Goal: Transaction & Acquisition: Purchase product/service

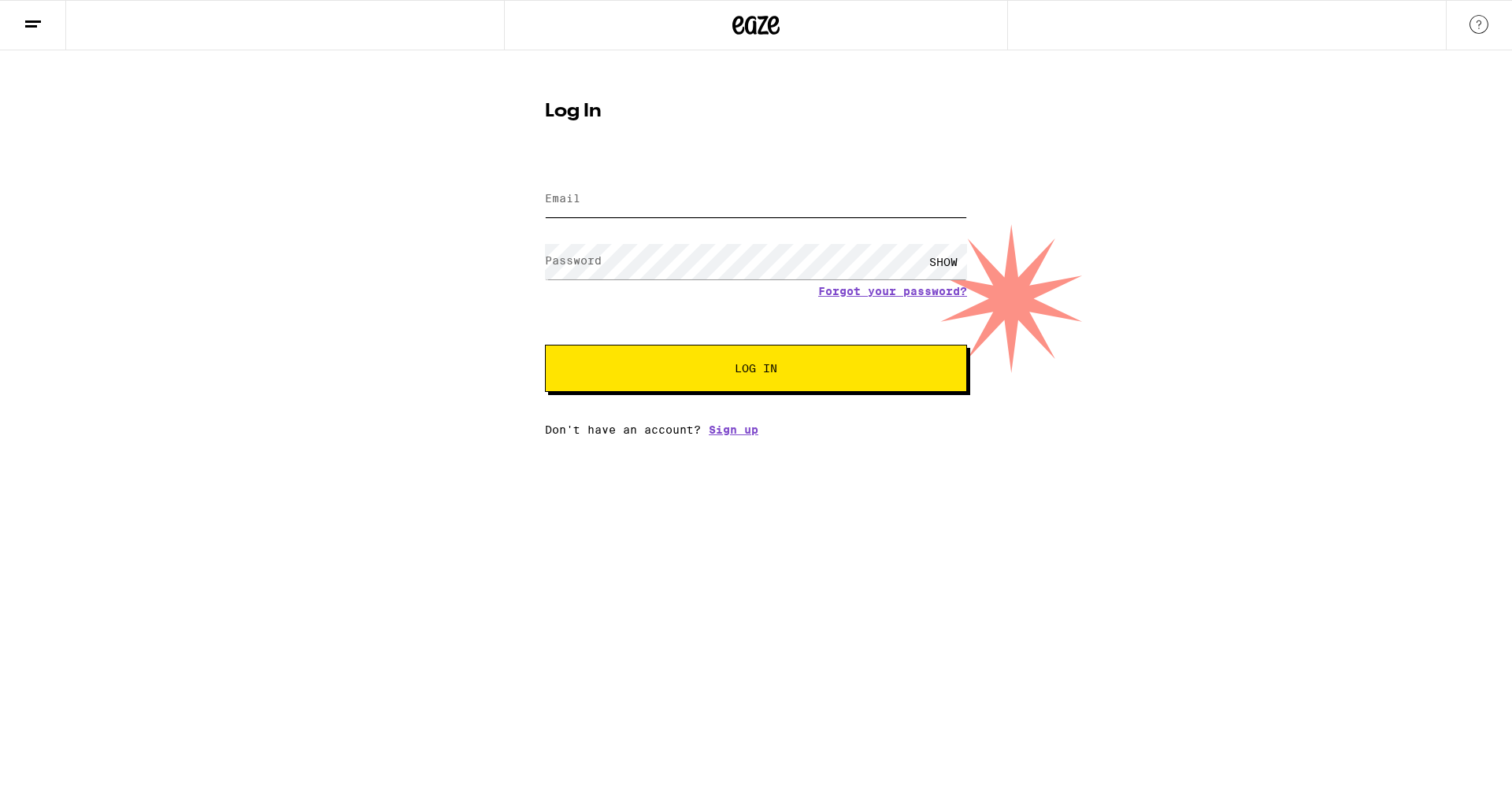
type input "[PERSON_NAME][EMAIL_ADDRESS][DOMAIN_NAME]"
click at [774, 367] on span "Log In" at bounding box center [756, 368] width 43 height 11
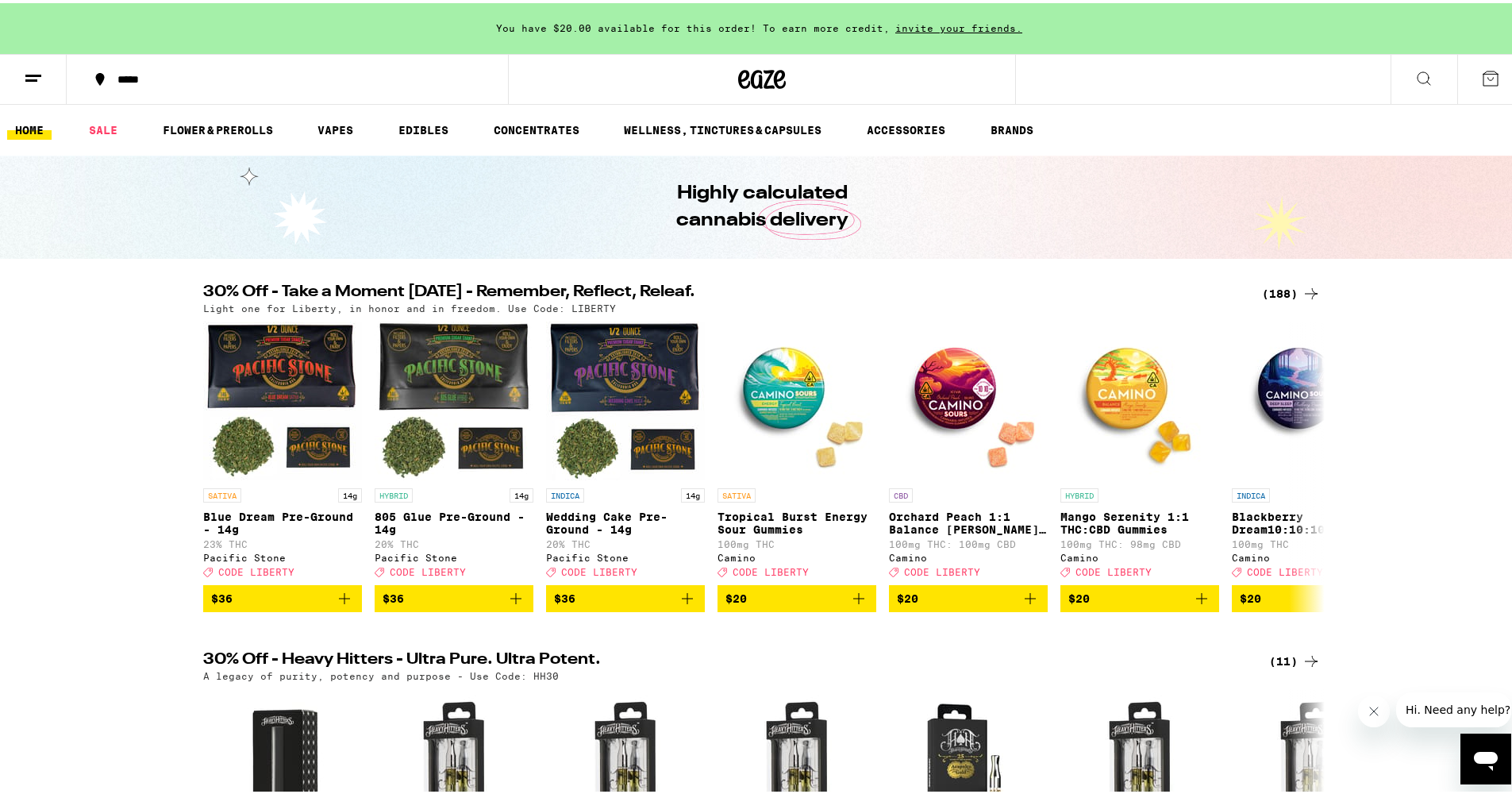
click at [127, 80] on div "*****" at bounding box center [295, 76] width 371 height 11
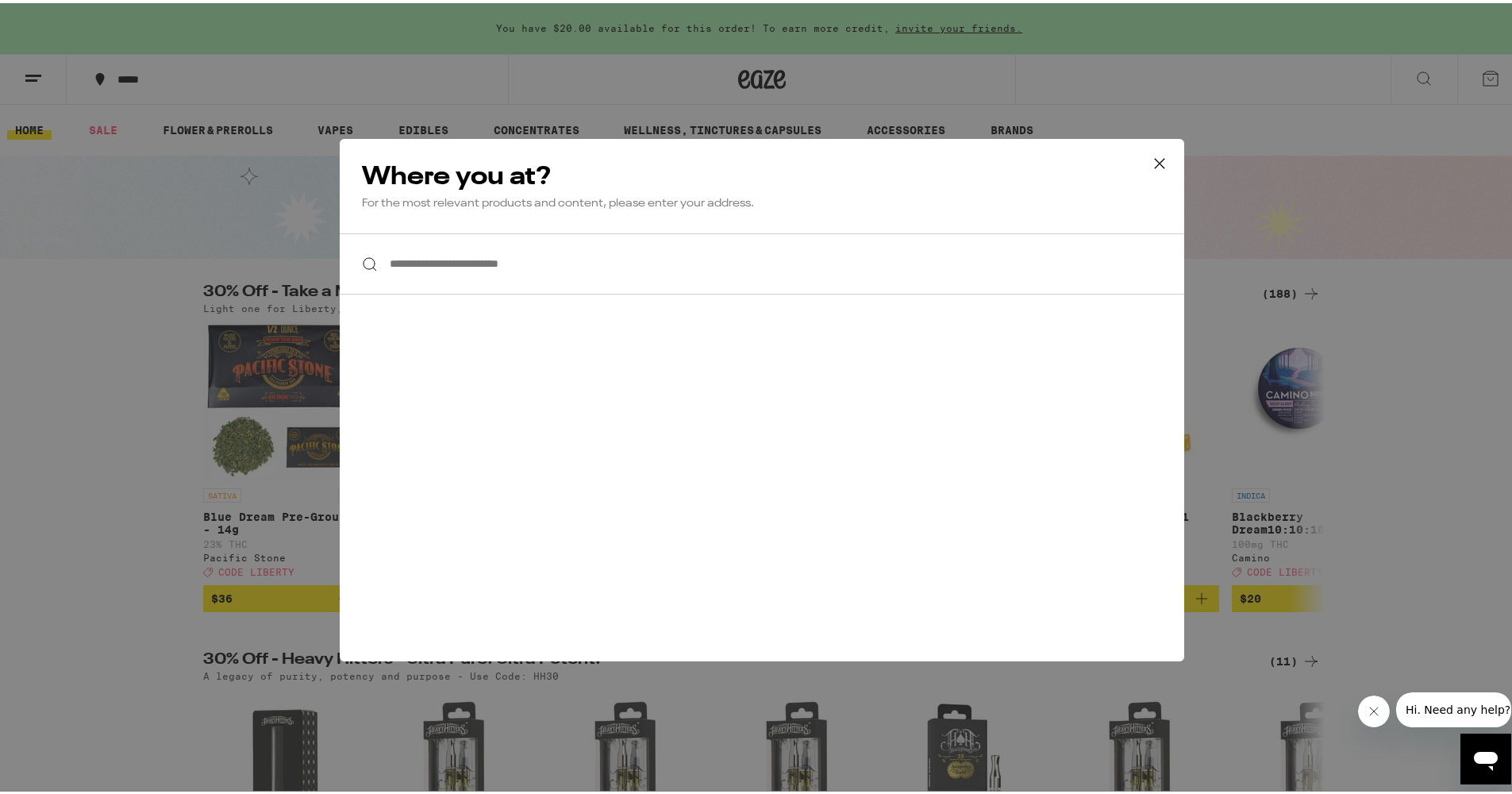
click at [467, 261] on input "**********" at bounding box center [762, 261] width 845 height 61
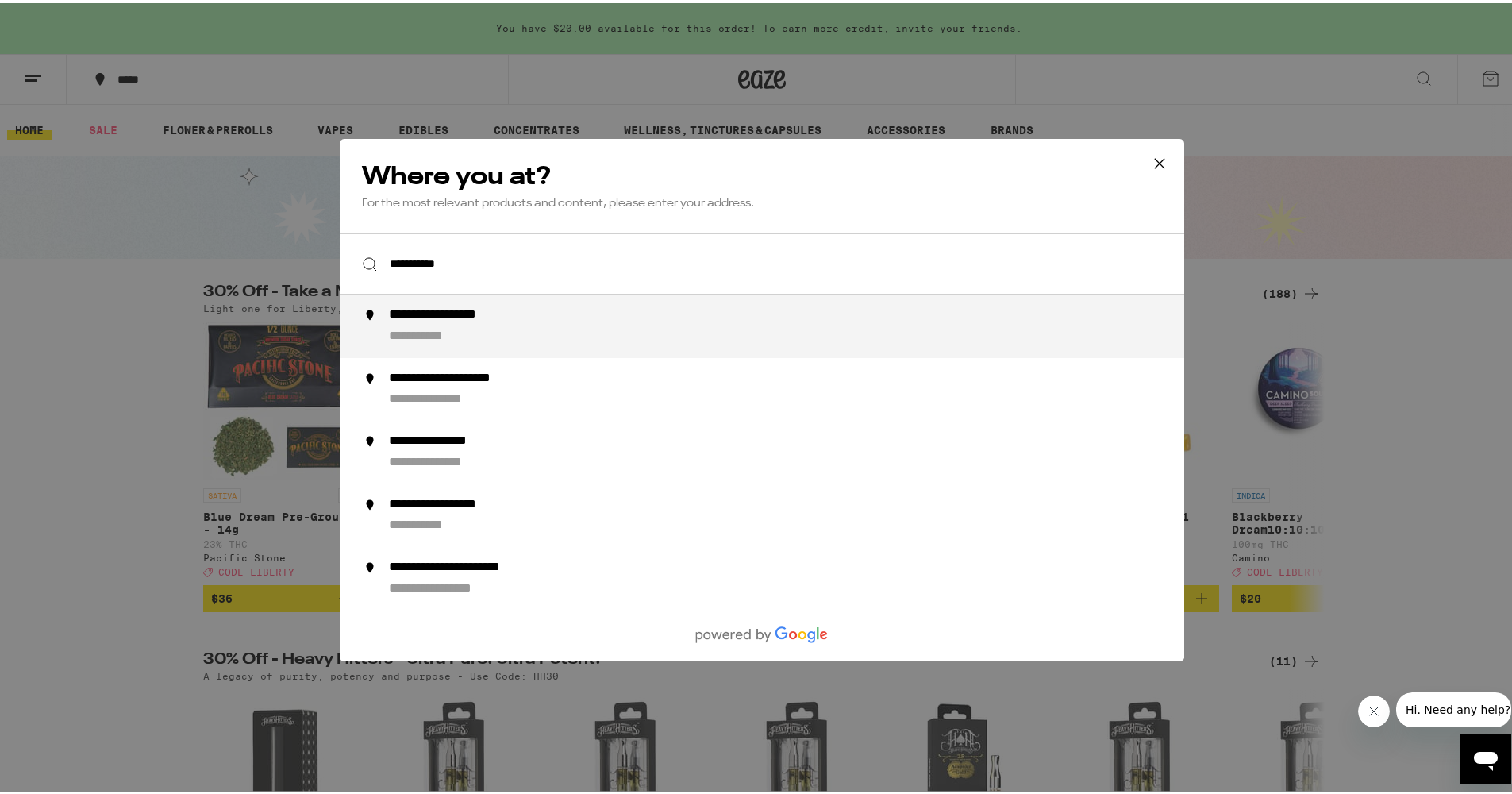
click at [570, 332] on div "**********" at bounding box center [794, 323] width 809 height 38
type input "**********"
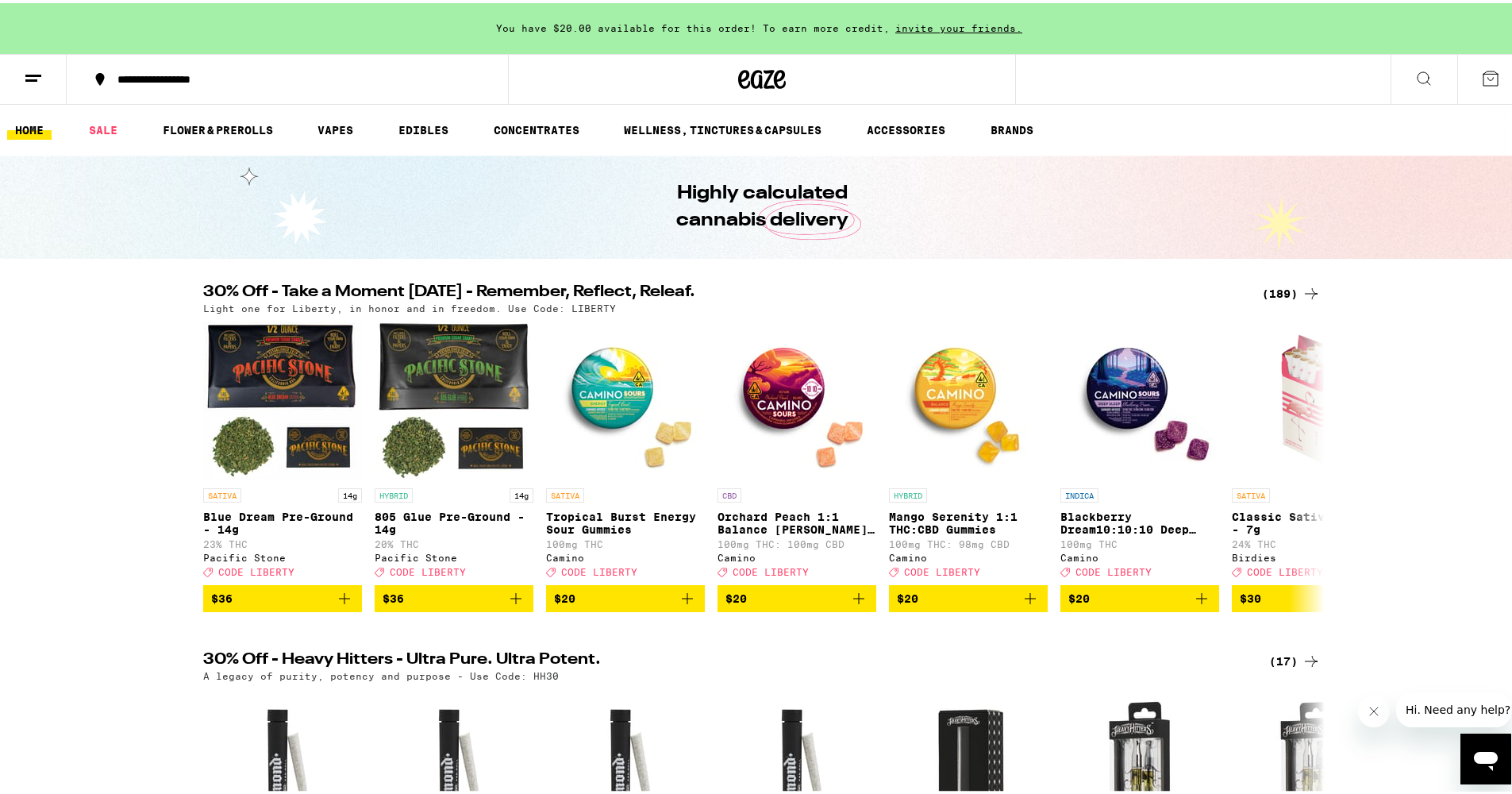
click at [1280, 286] on div "(189)" at bounding box center [1291, 291] width 58 height 19
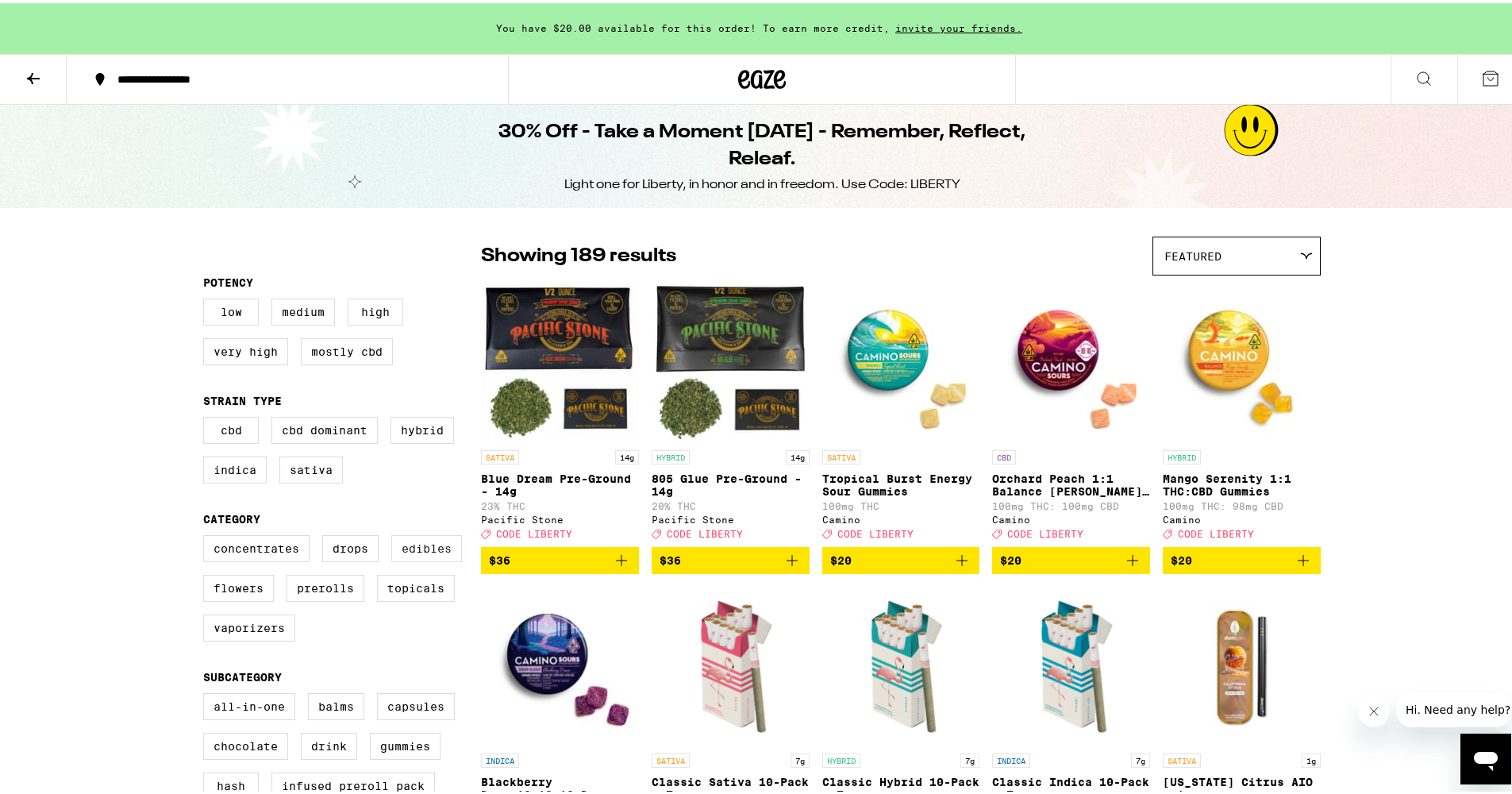
click at [413, 551] on label "Edibles" at bounding box center [427, 546] width 71 height 27
click at [207, 535] on input "Edibles" at bounding box center [207, 535] width 1 height 1
checkbox input "true"
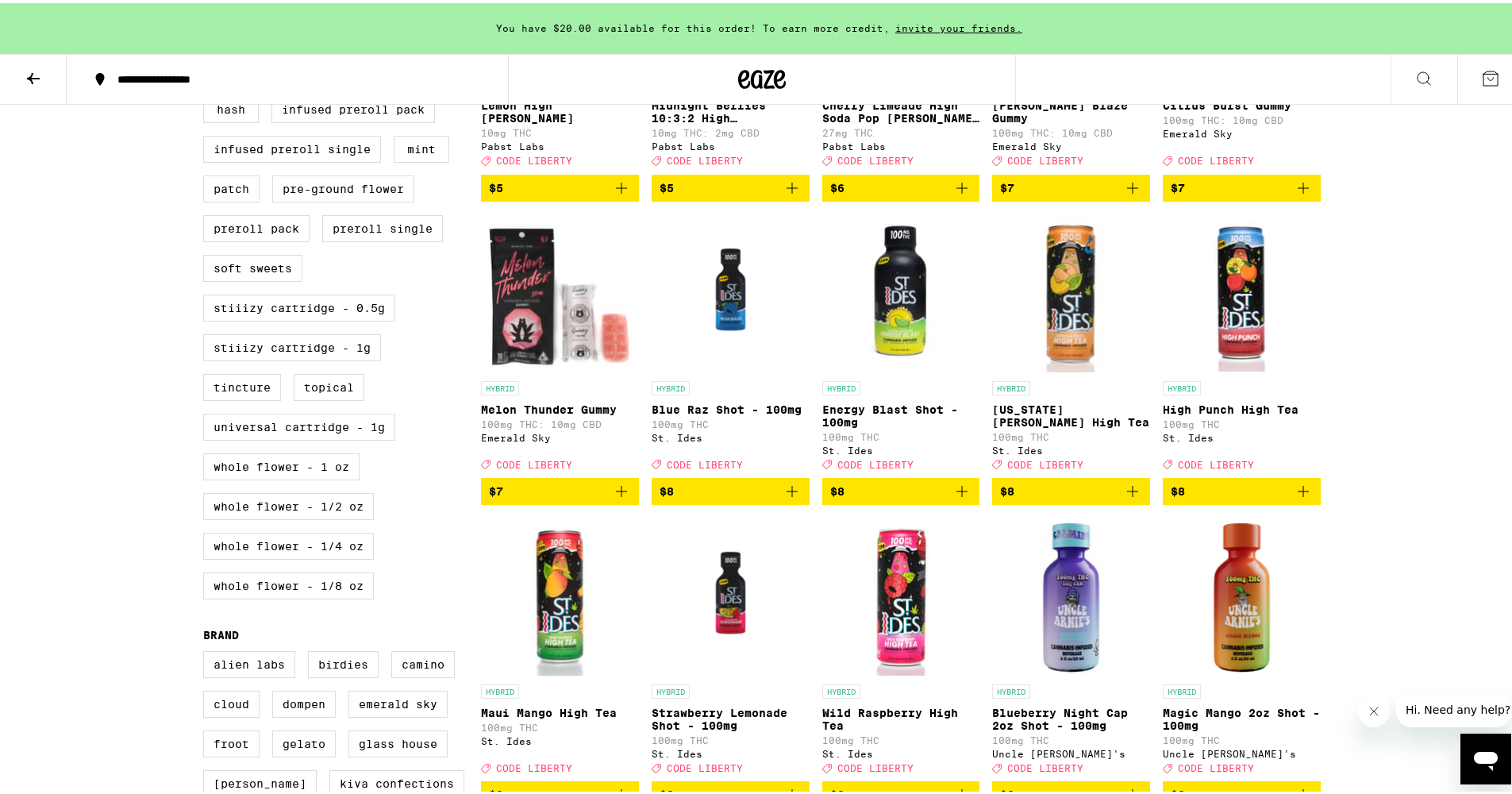
scroll to position [1045, 0]
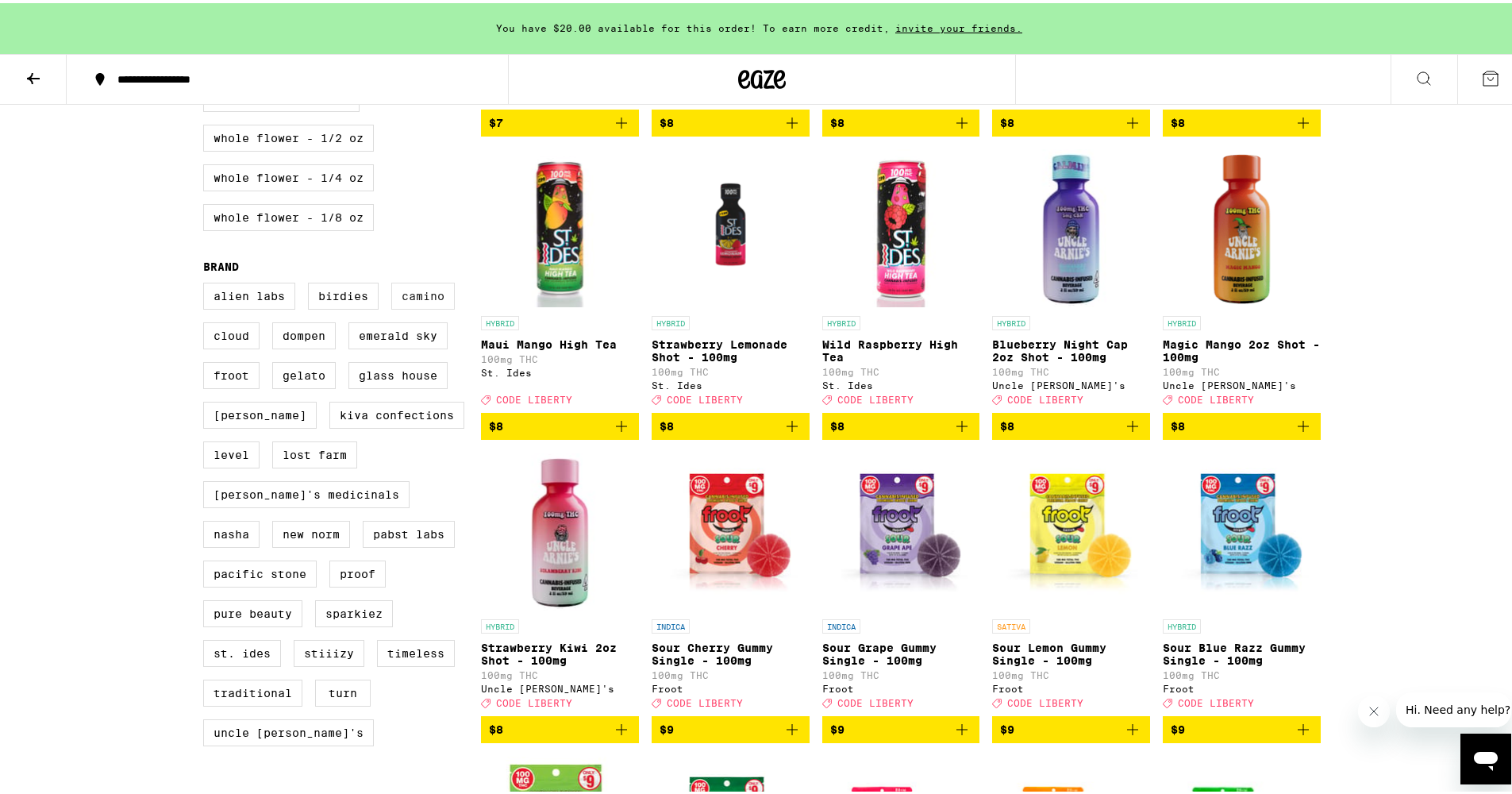
click at [423, 307] on label "Camino" at bounding box center [423, 293] width 64 height 27
click at [207, 283] on input "Camino" at bounding box center [207, 282] width 1 height 1
checkbox input "true"
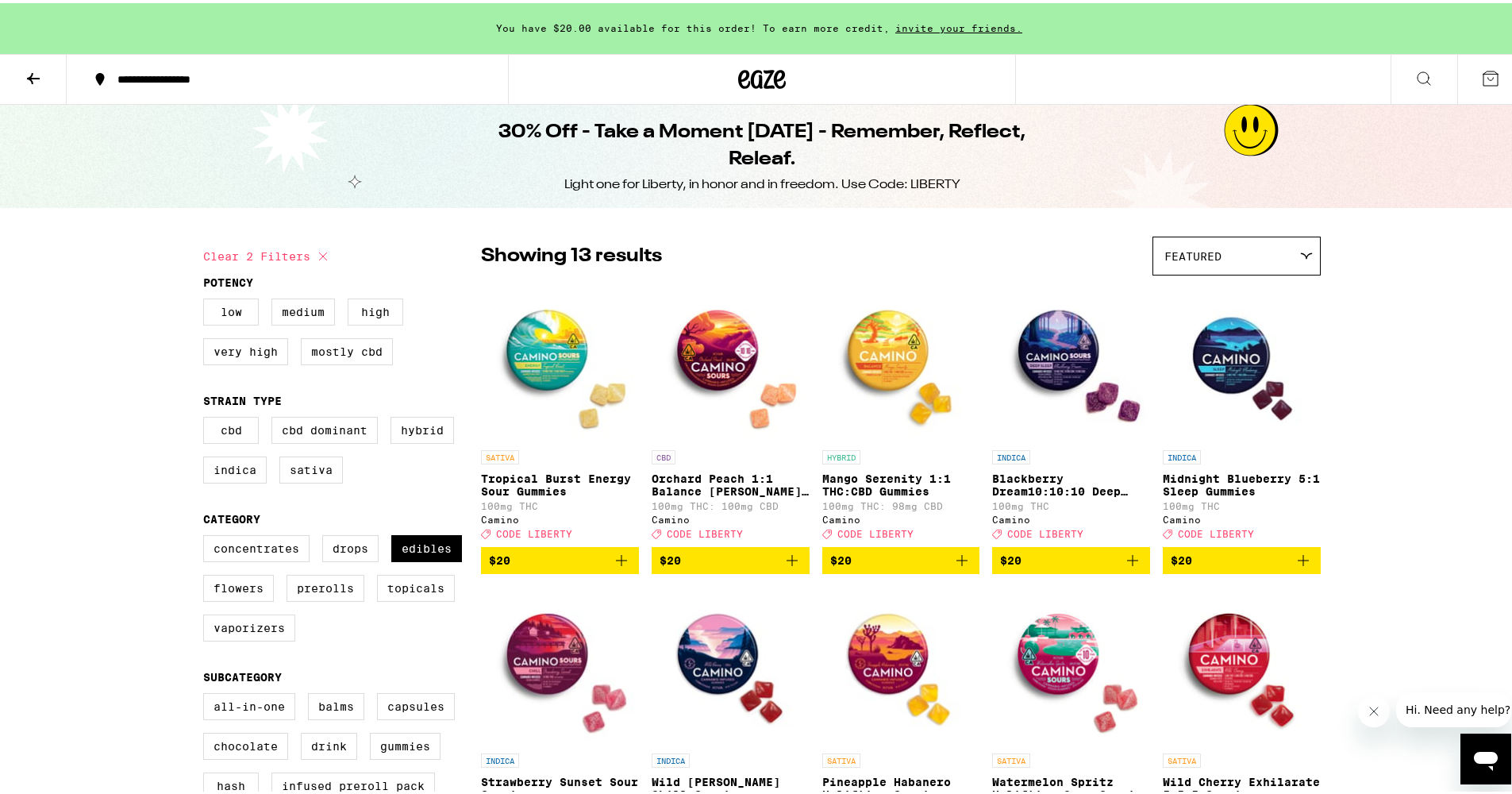
click at [616, 567] on icon "Add to bag" at bounding box center [622, 558] width 19 height 19
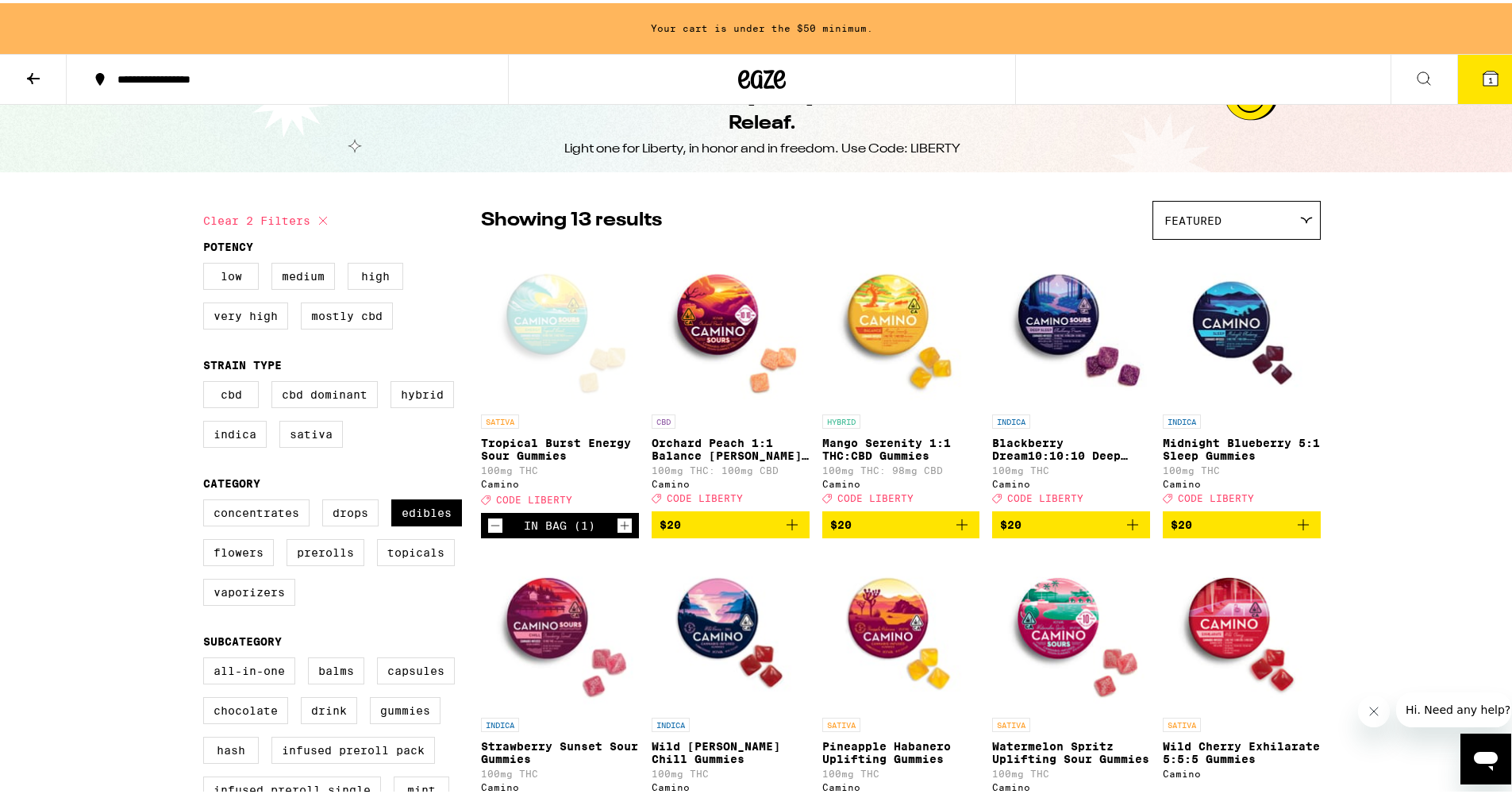
scroll to position [153, 0]
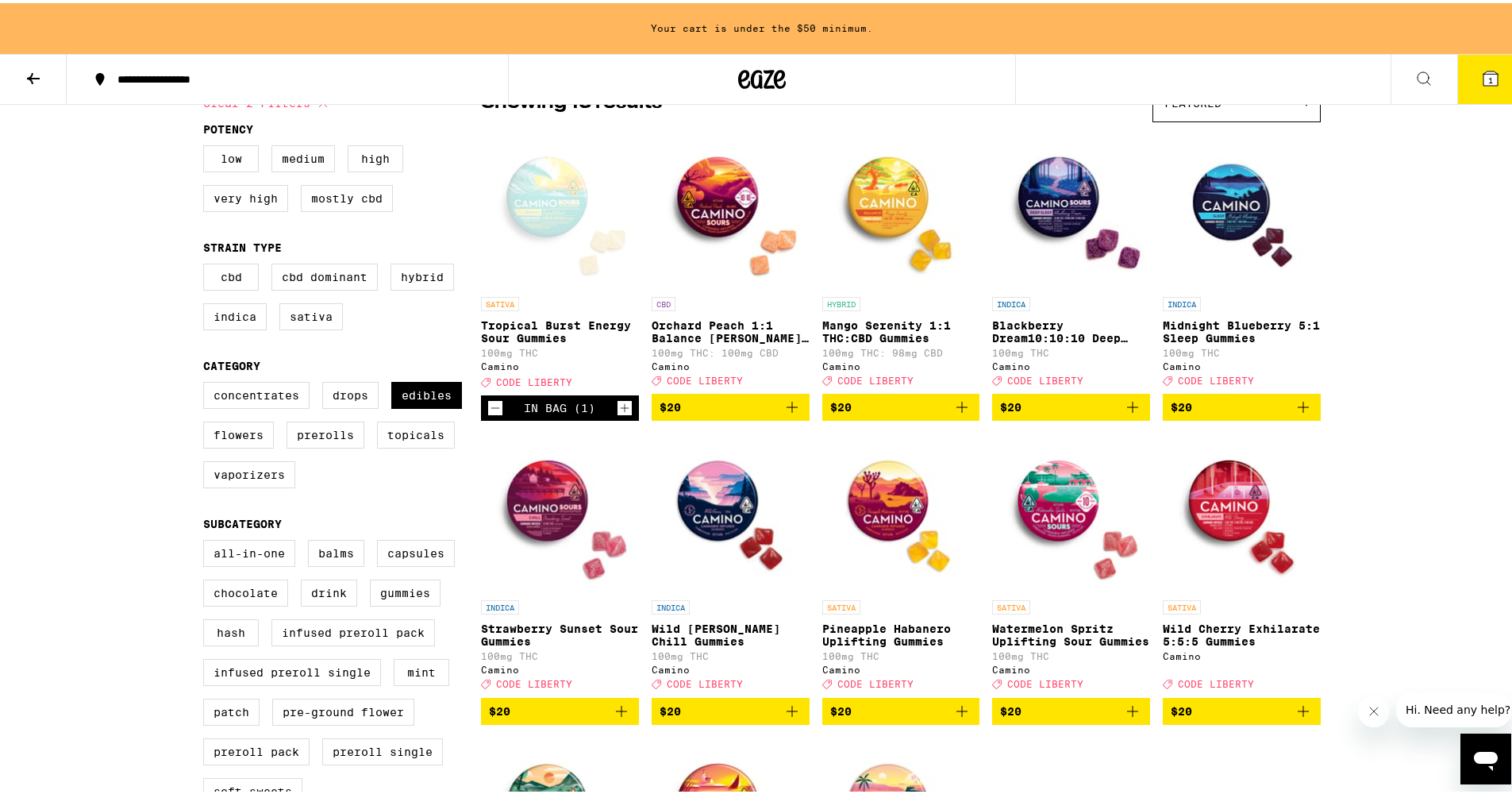
click at [616, 718] on icon "Add to bag" at bounding box center [622, 709] width 19 height 19
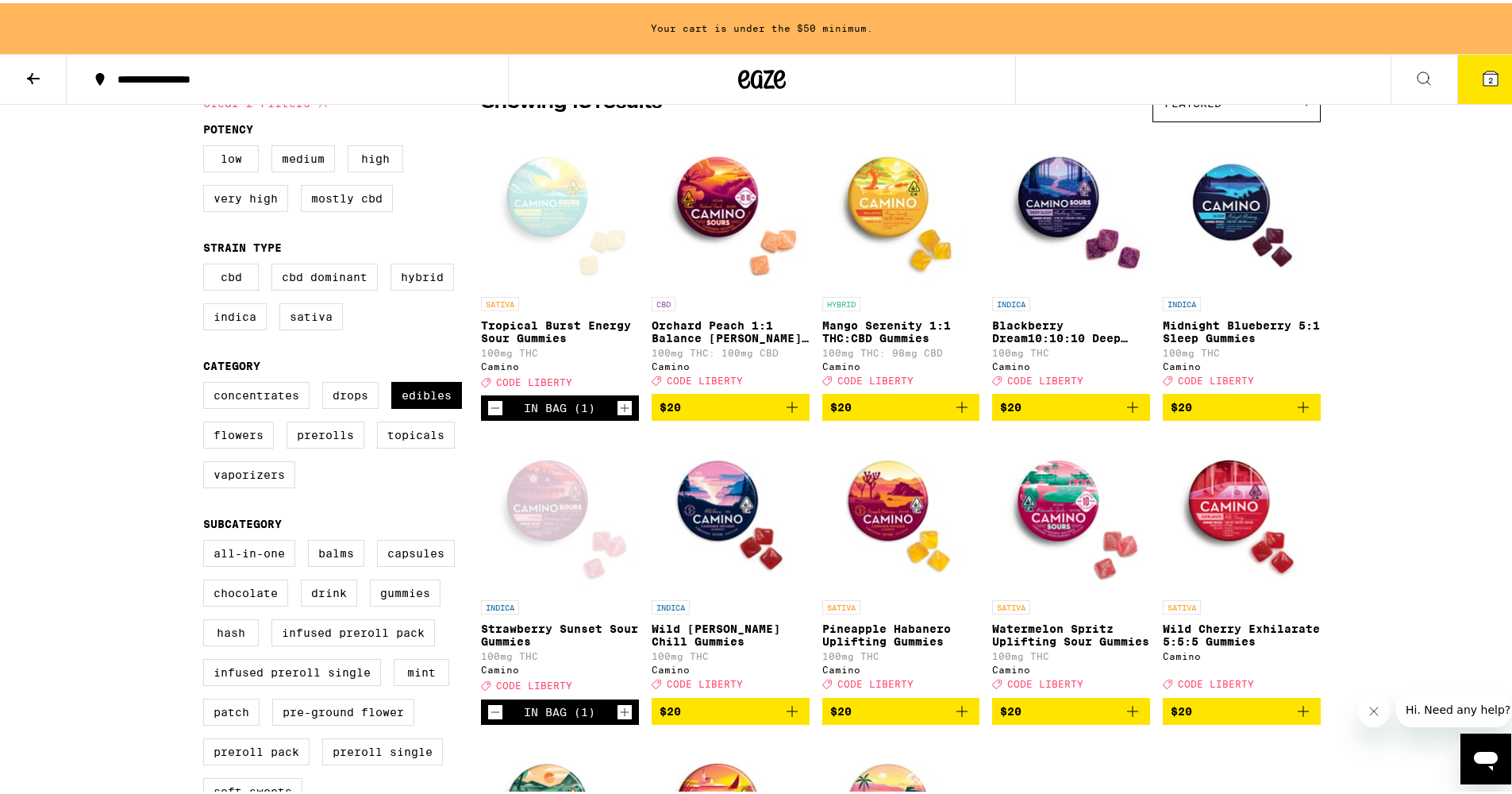
click at [1128, 714] on icon "Add to bag" at bounding box center [1133, 708] width 11 height 11
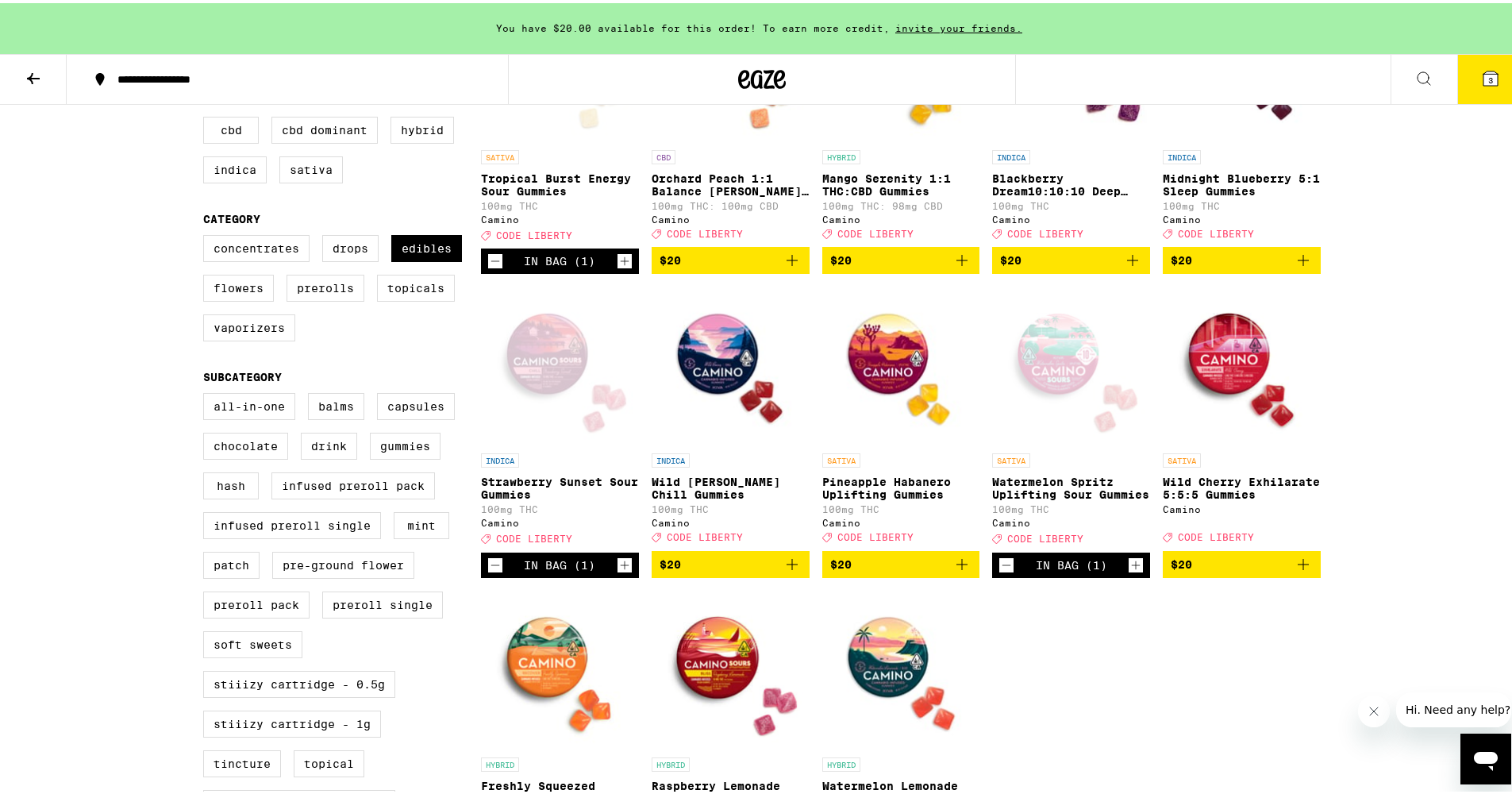
scroll to position [470, 0]
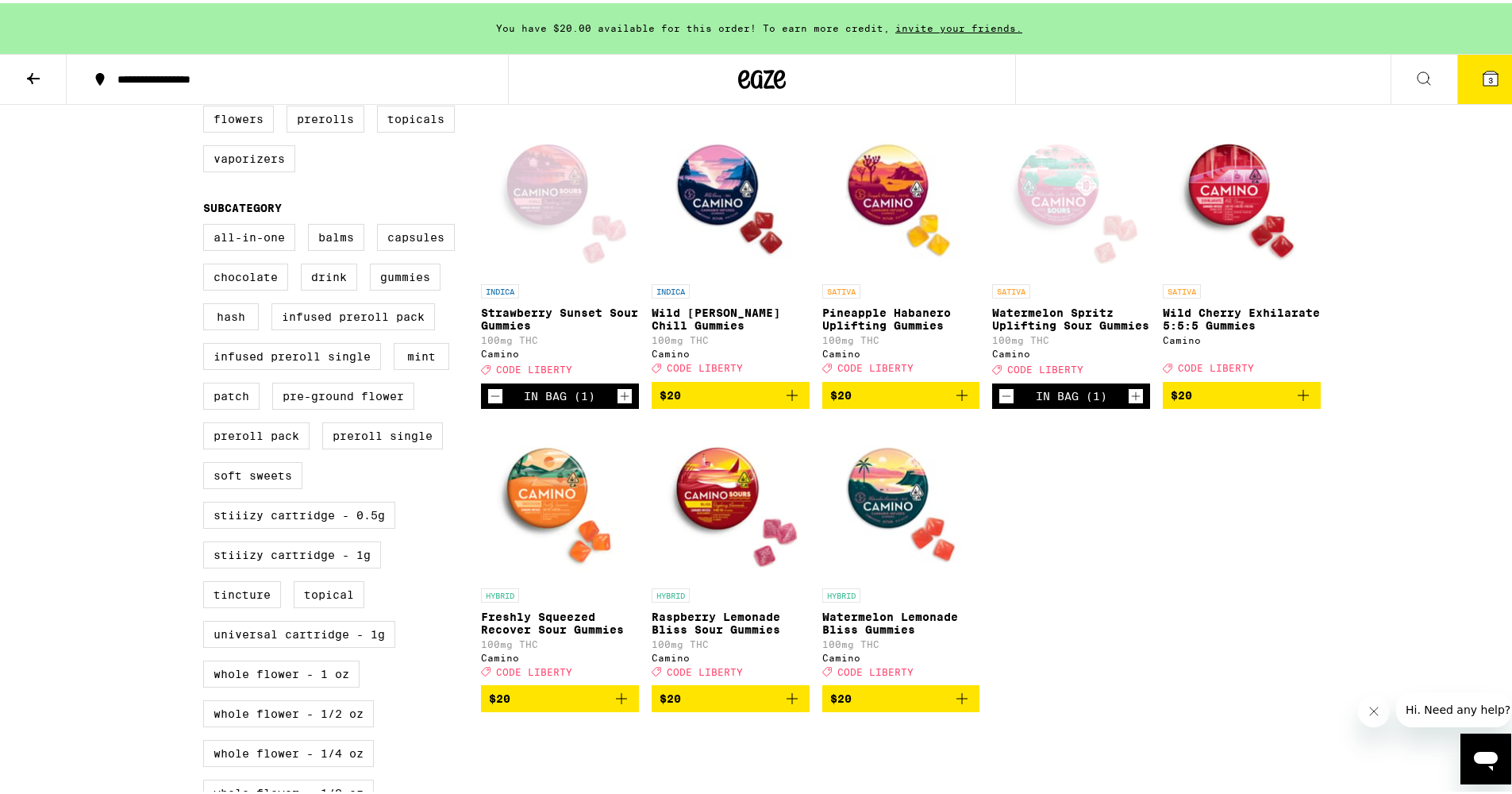
click at [786, 706] on icon "Add to bag" at bounding box center [793, 696] width 19 height 19
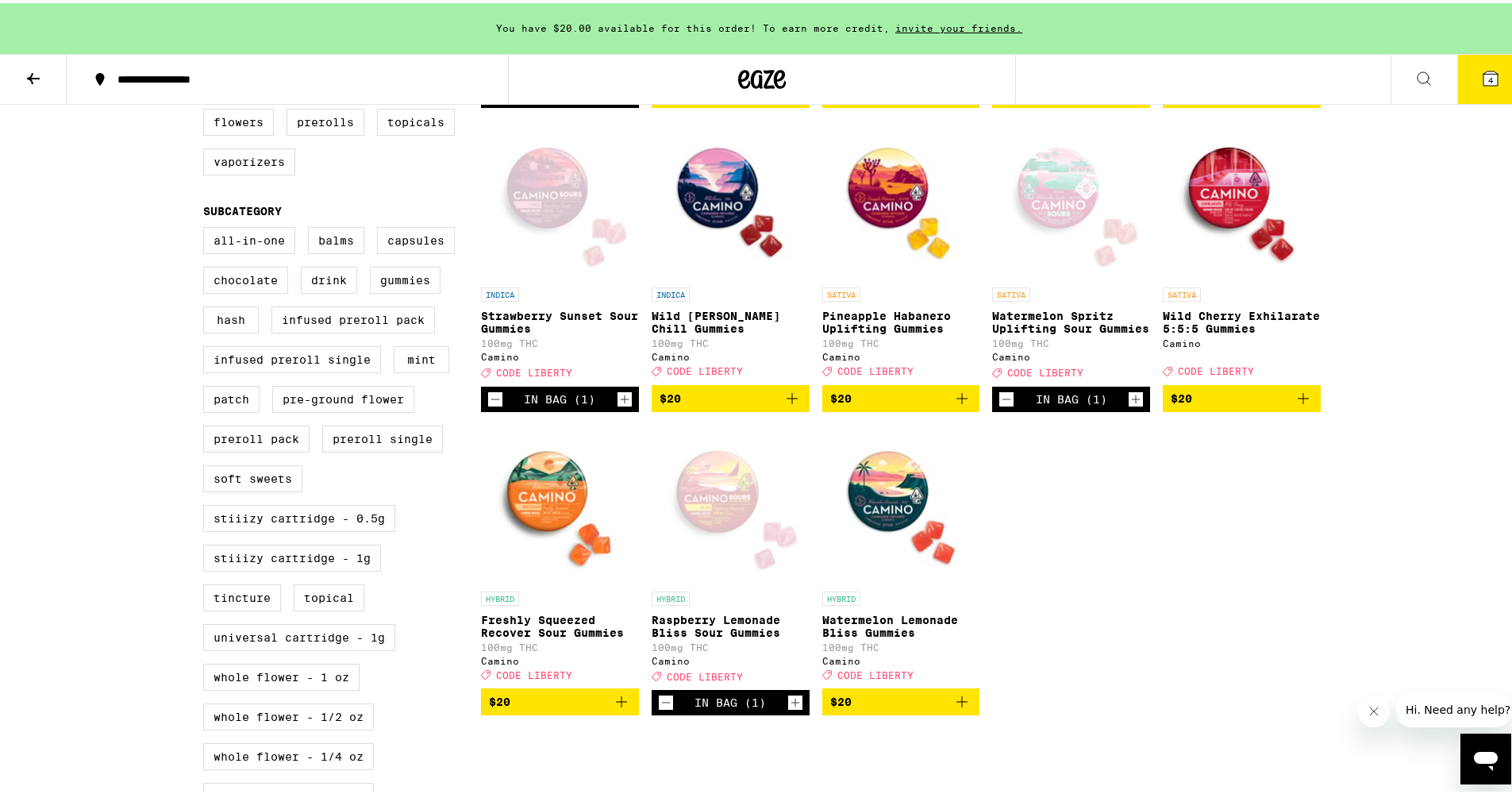
scroll to position [0, 0]
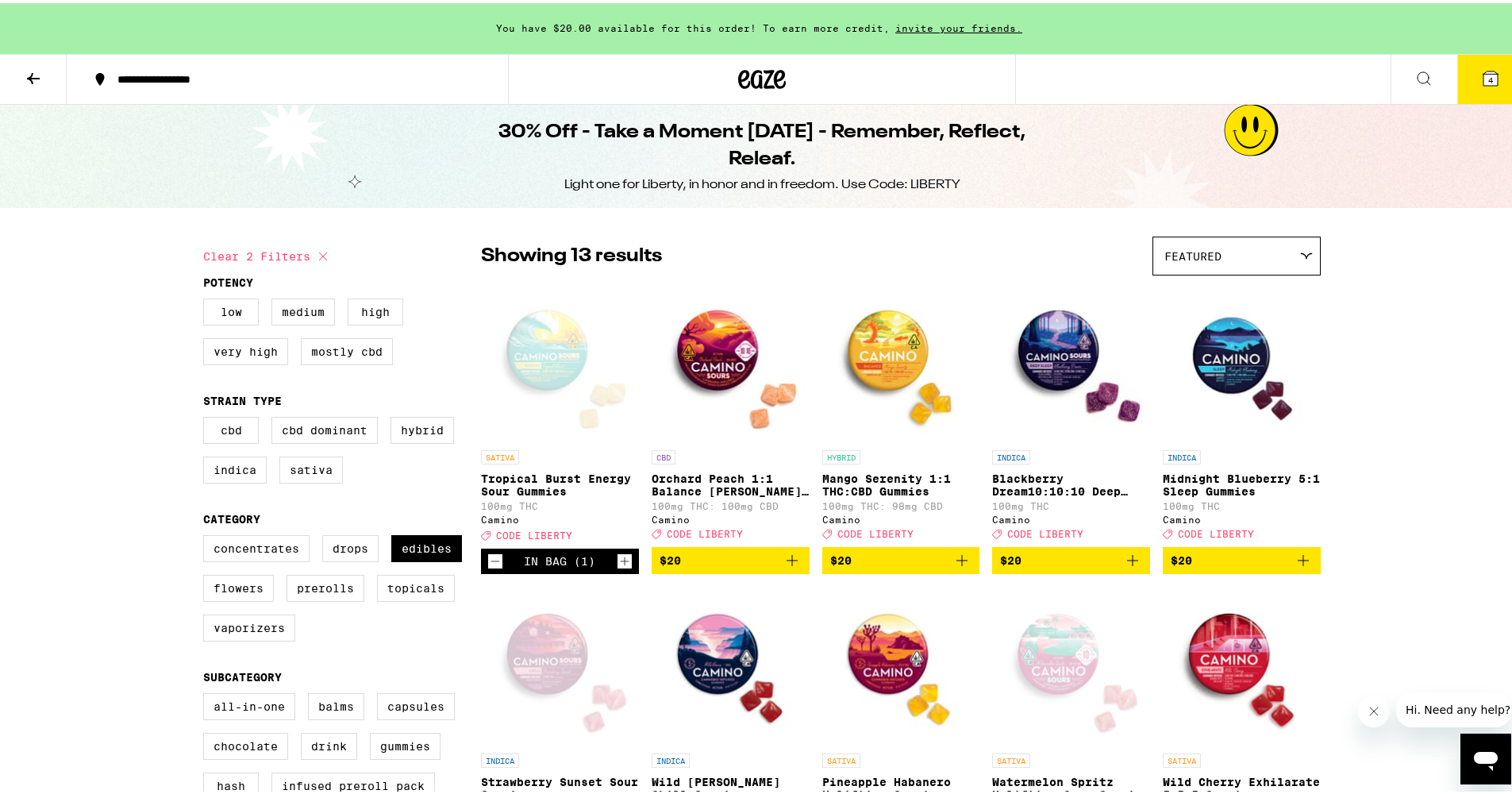
click at [759, 78] on icon at bounding box center [762, 76] width 48 height 28
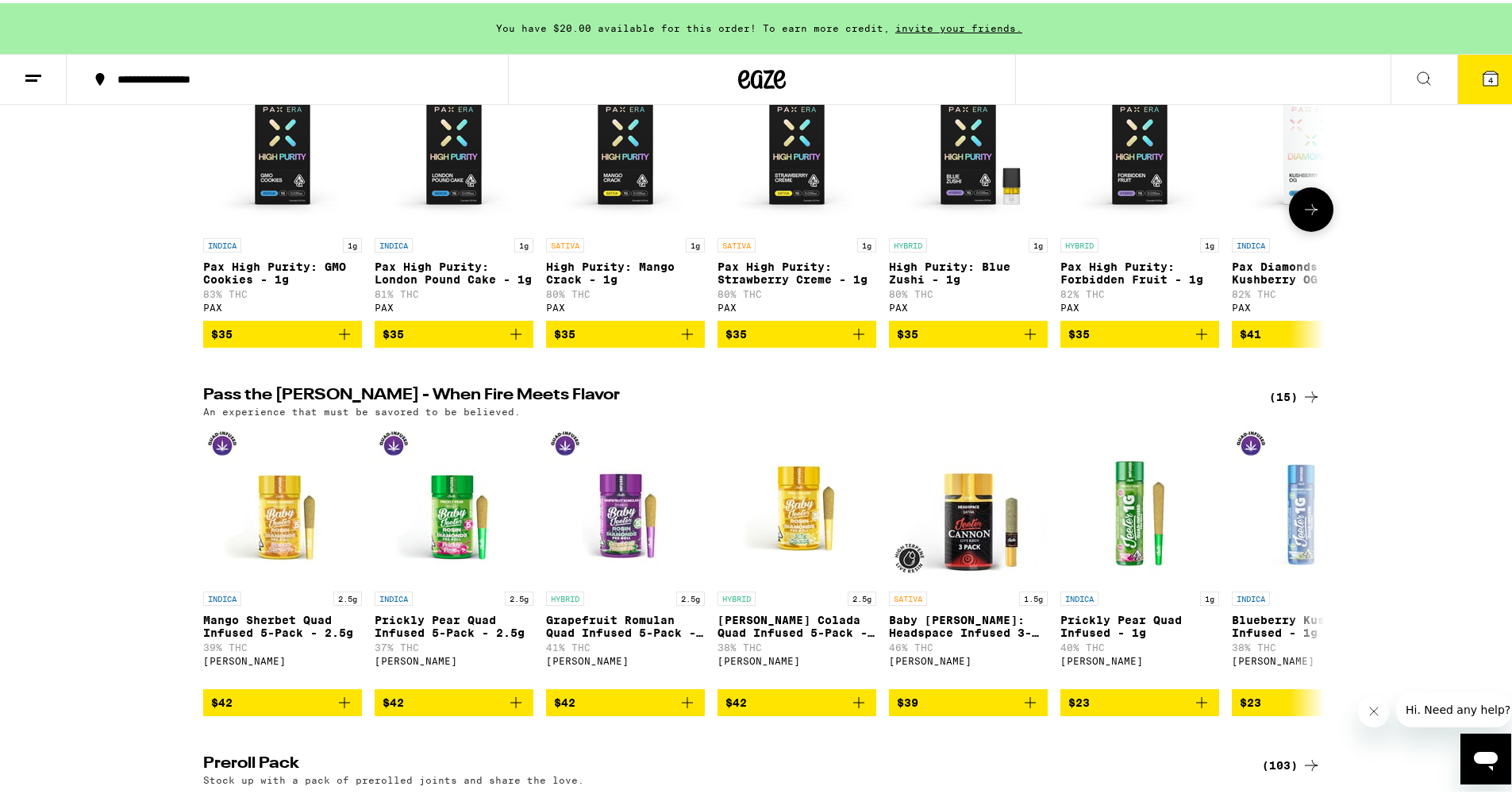
click at [682, 337] on icon "Add to bag" at bounding box center [688, 331] width 11 height 11
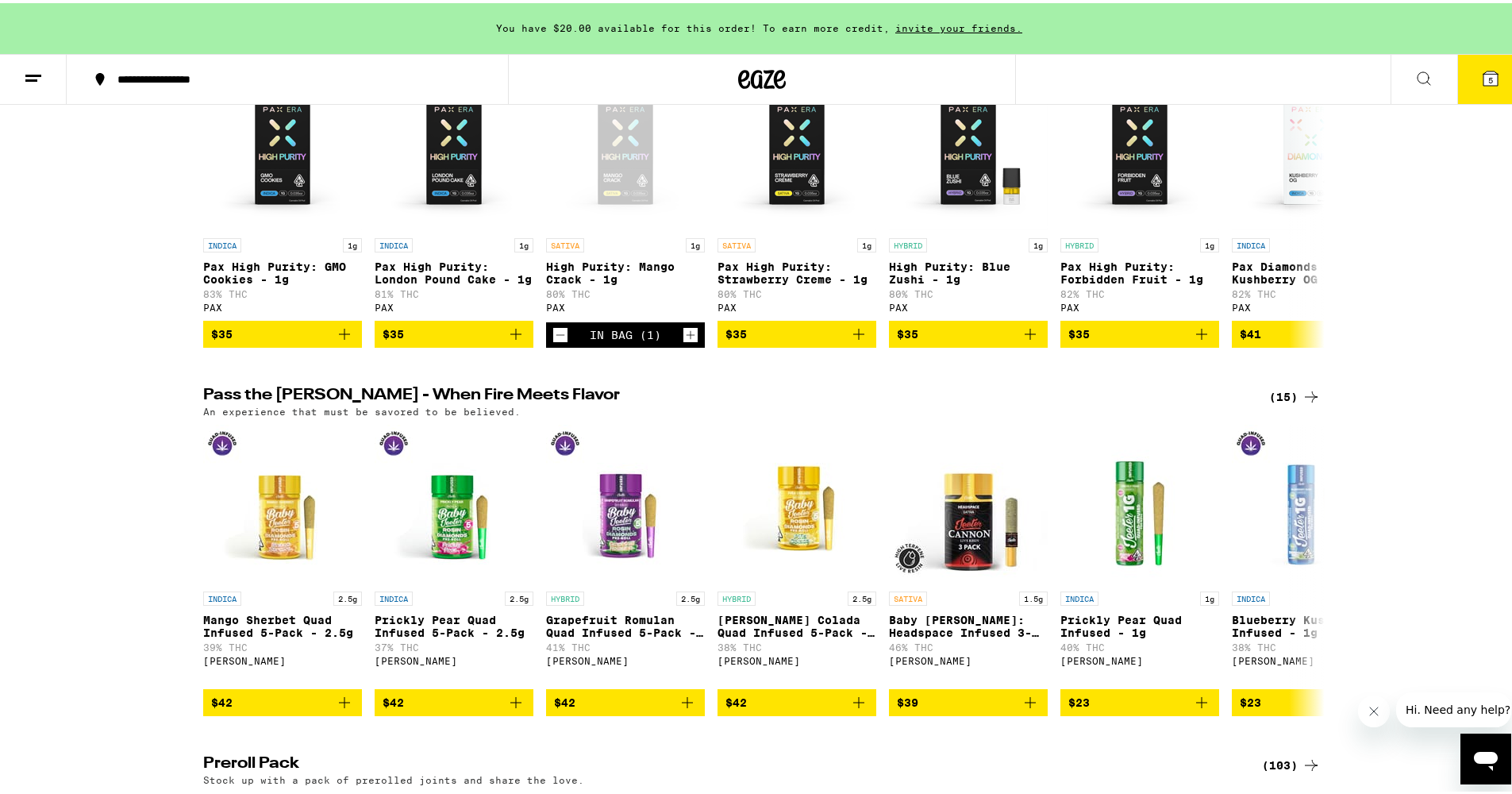
click at [1469, 77] on button "5" at bounding box center [1490, 76] width 66 height 50
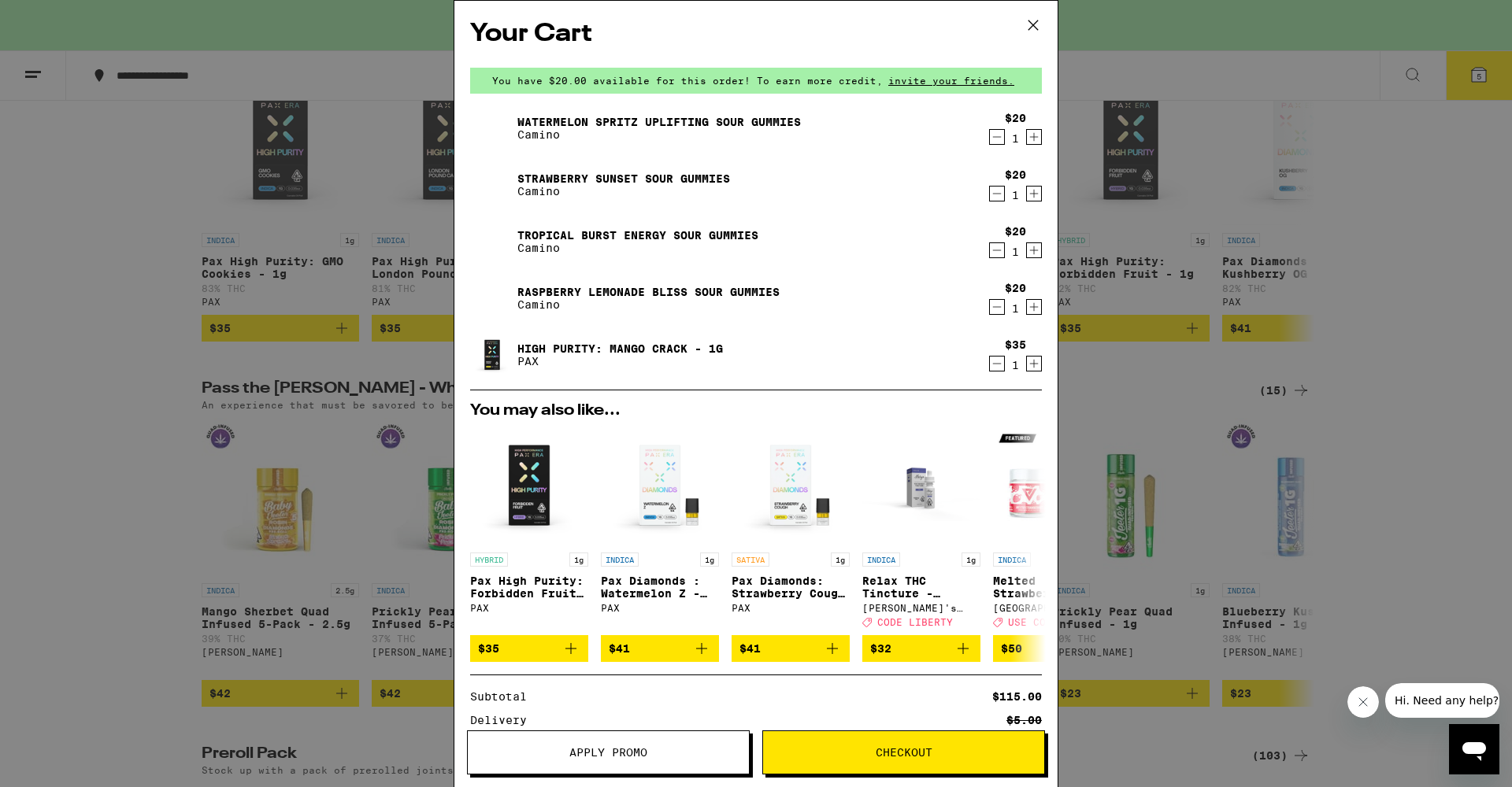
click at [655, 742] on button "Apply Promo" at bounding box center [608, 753] width 282 height 44
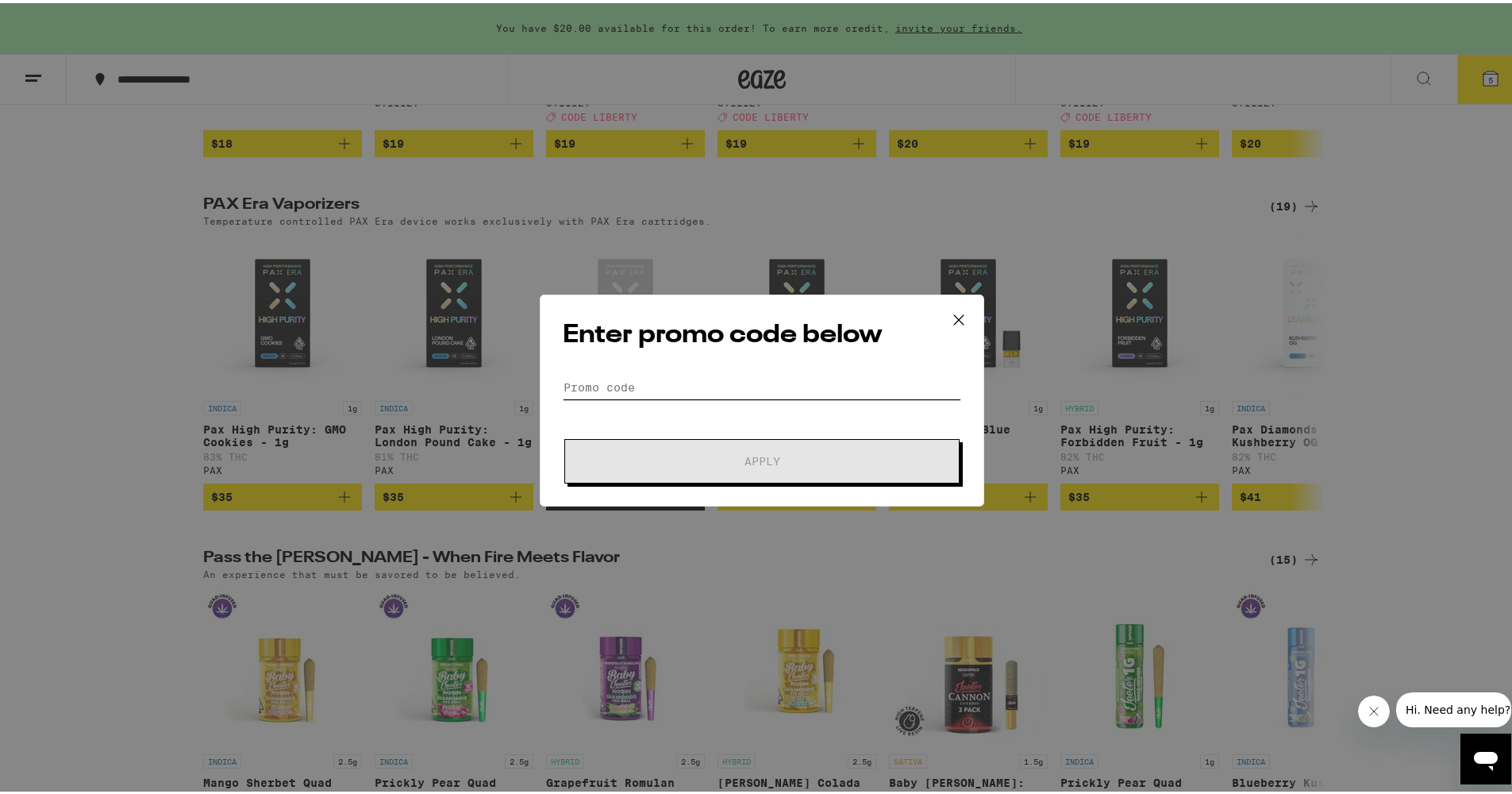
click at [650, 380] on input "Promo Code" at bounding box center [762, 384] width 399 height 24
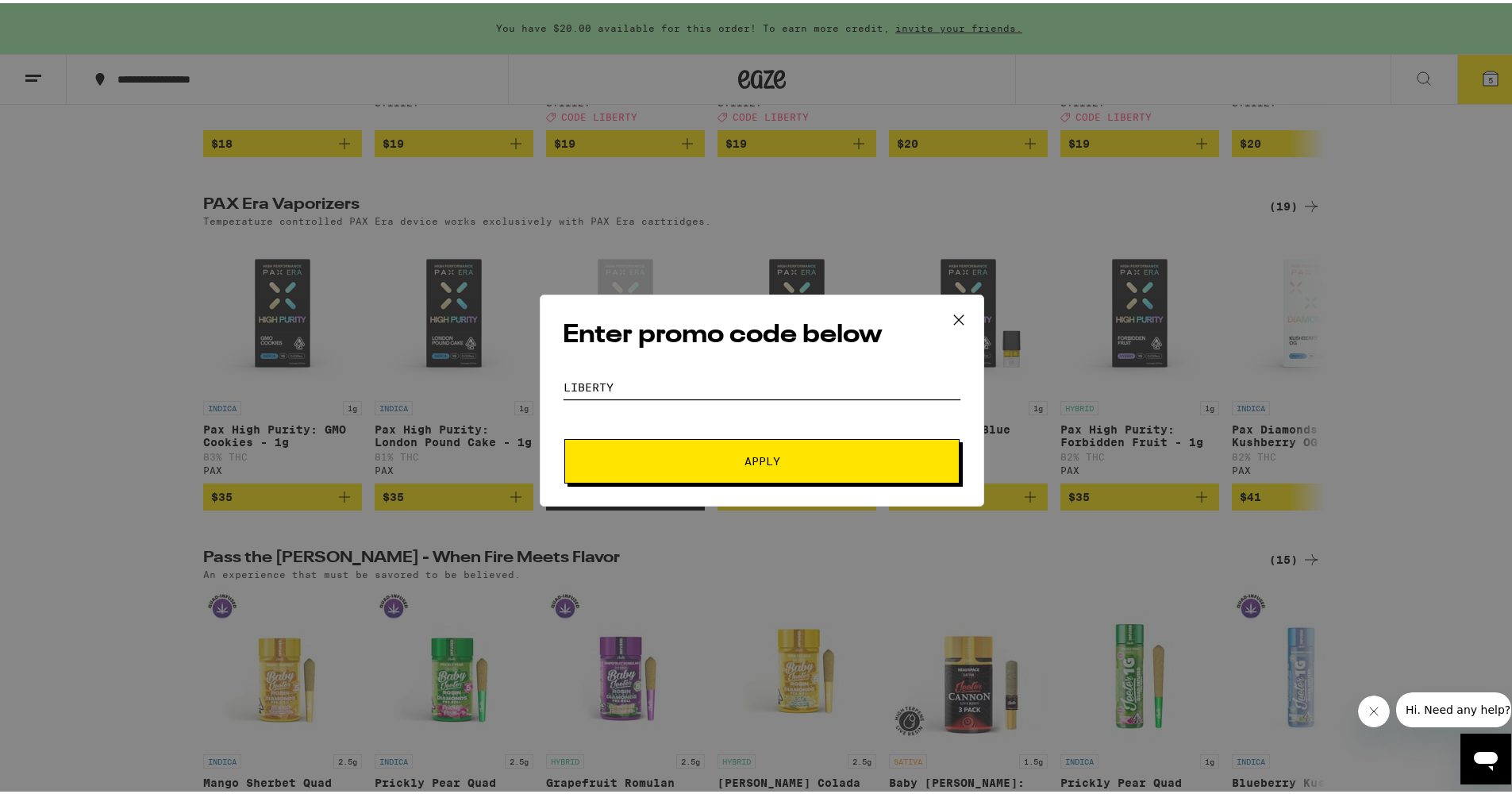
type input "liberty"
click at [756, 457] on button "Apply" at bounding box center [762, 458] width 395 height 44
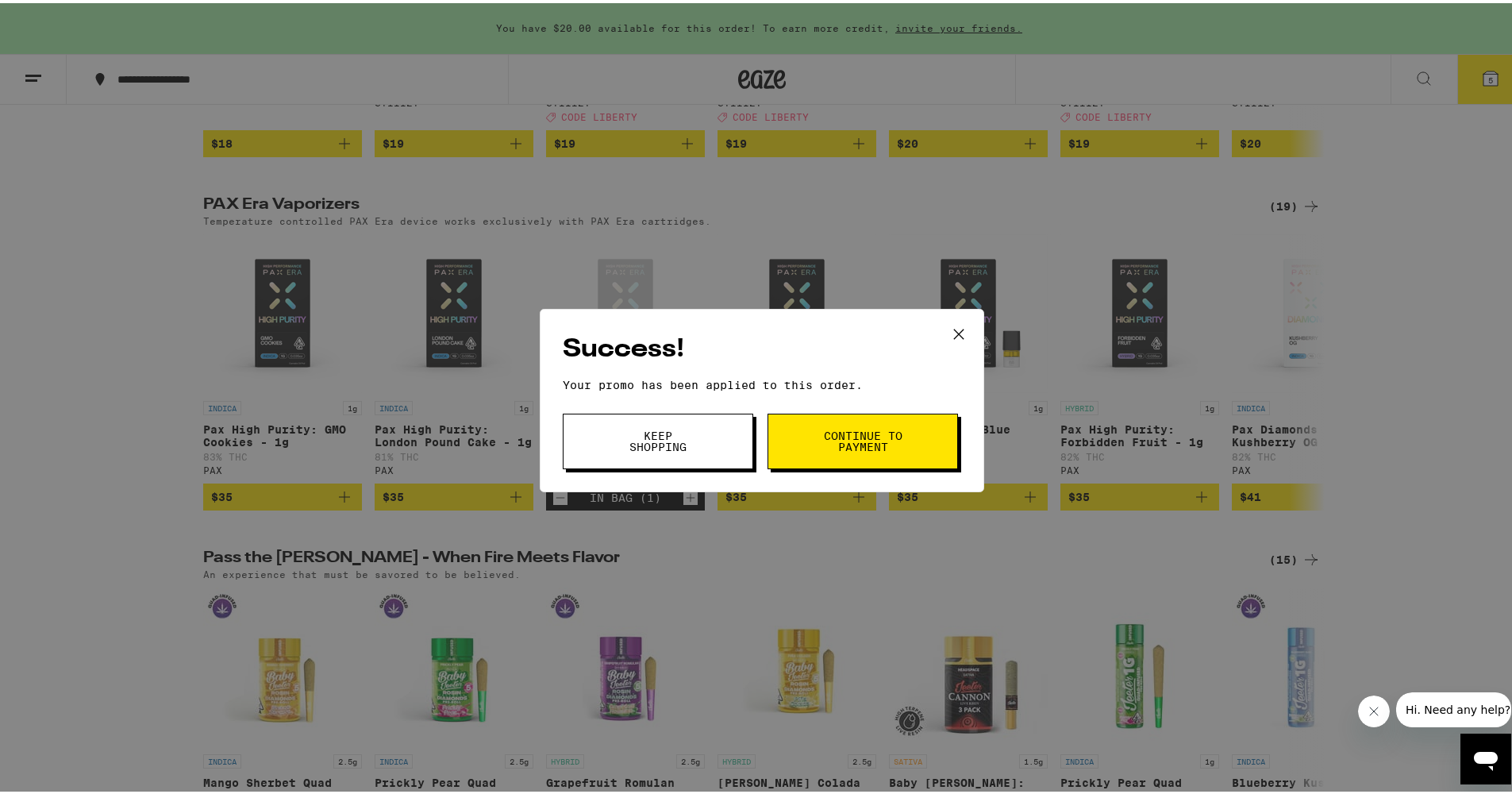
click at [843, 436] on span "Continue to payment" at bounding box center [863, 438] width 81 height 22
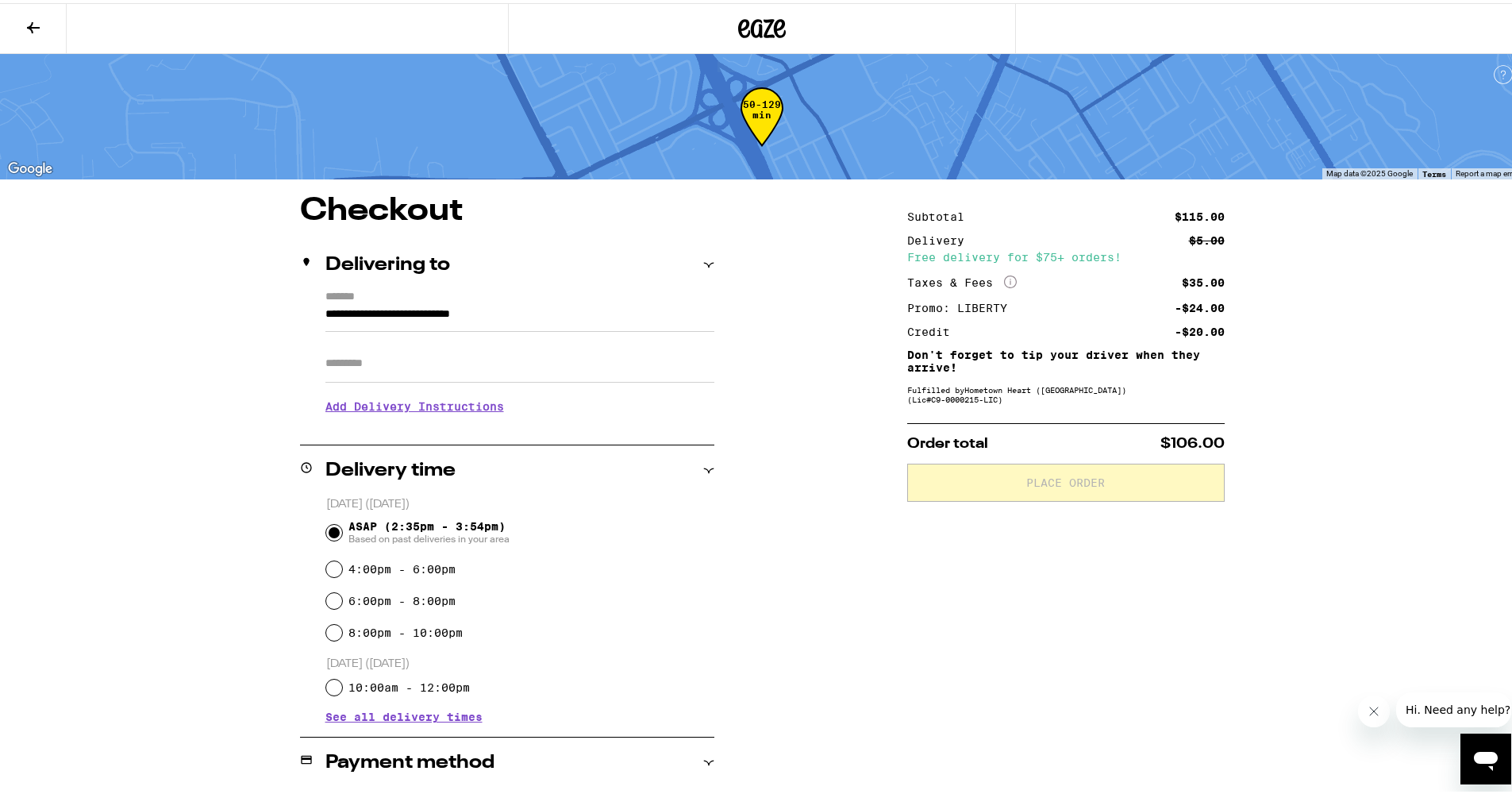
scroll to position [430, 0]
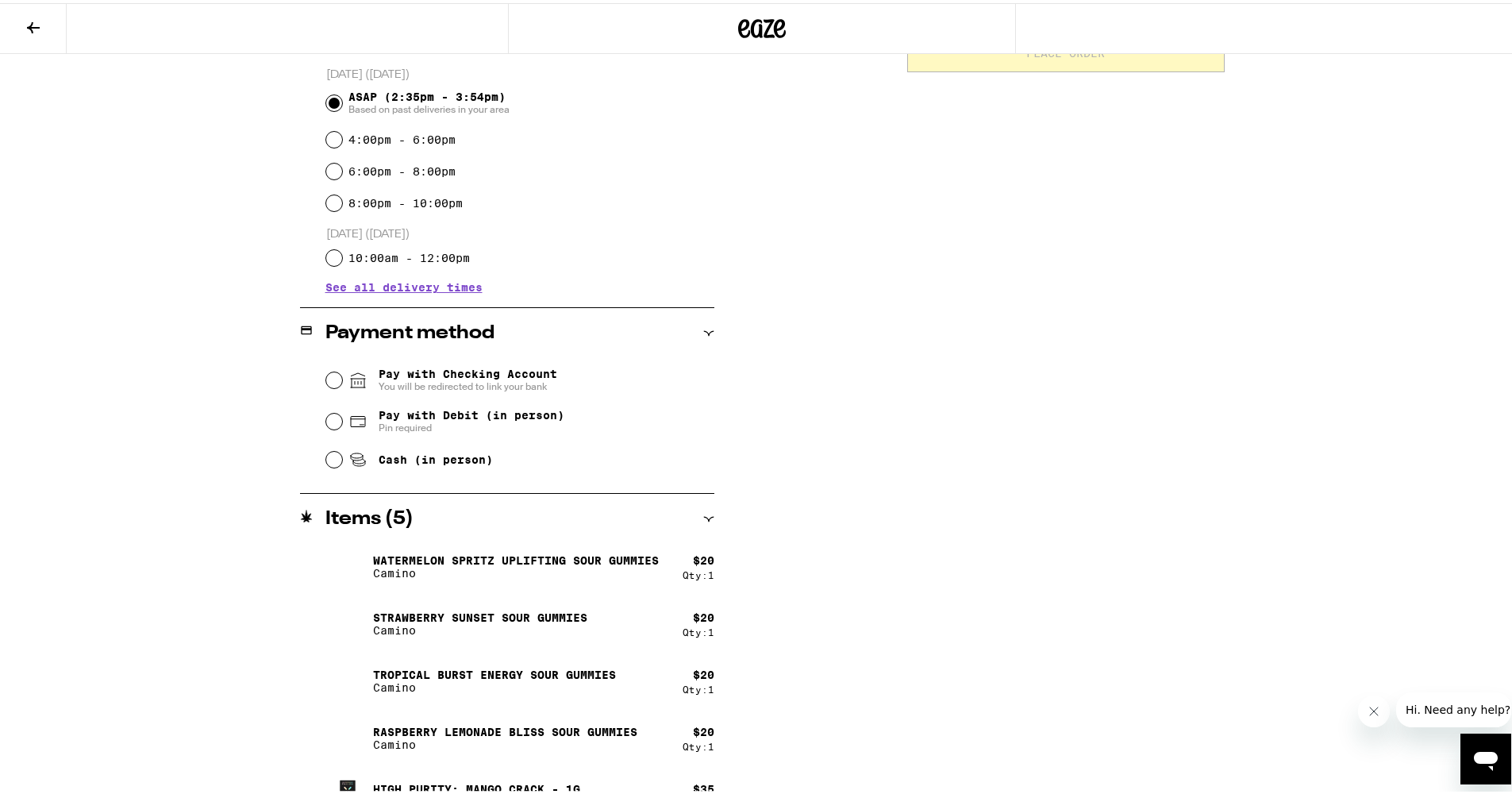
click at [326, 458] on input "Cash (in person)" at bounding box center [334, 457] width 16 height 16
radio input "true"
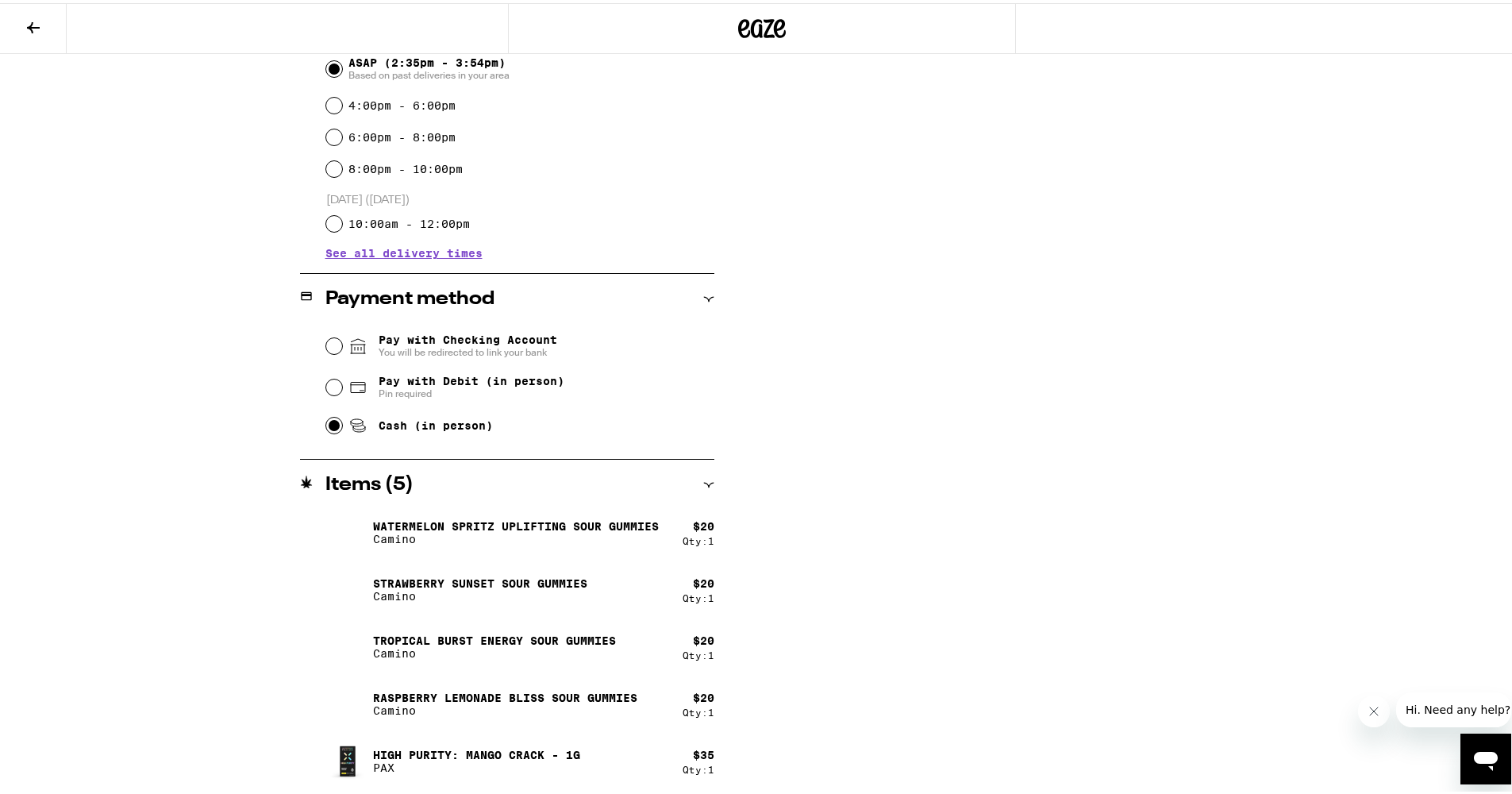
scroll to position [0, 0]
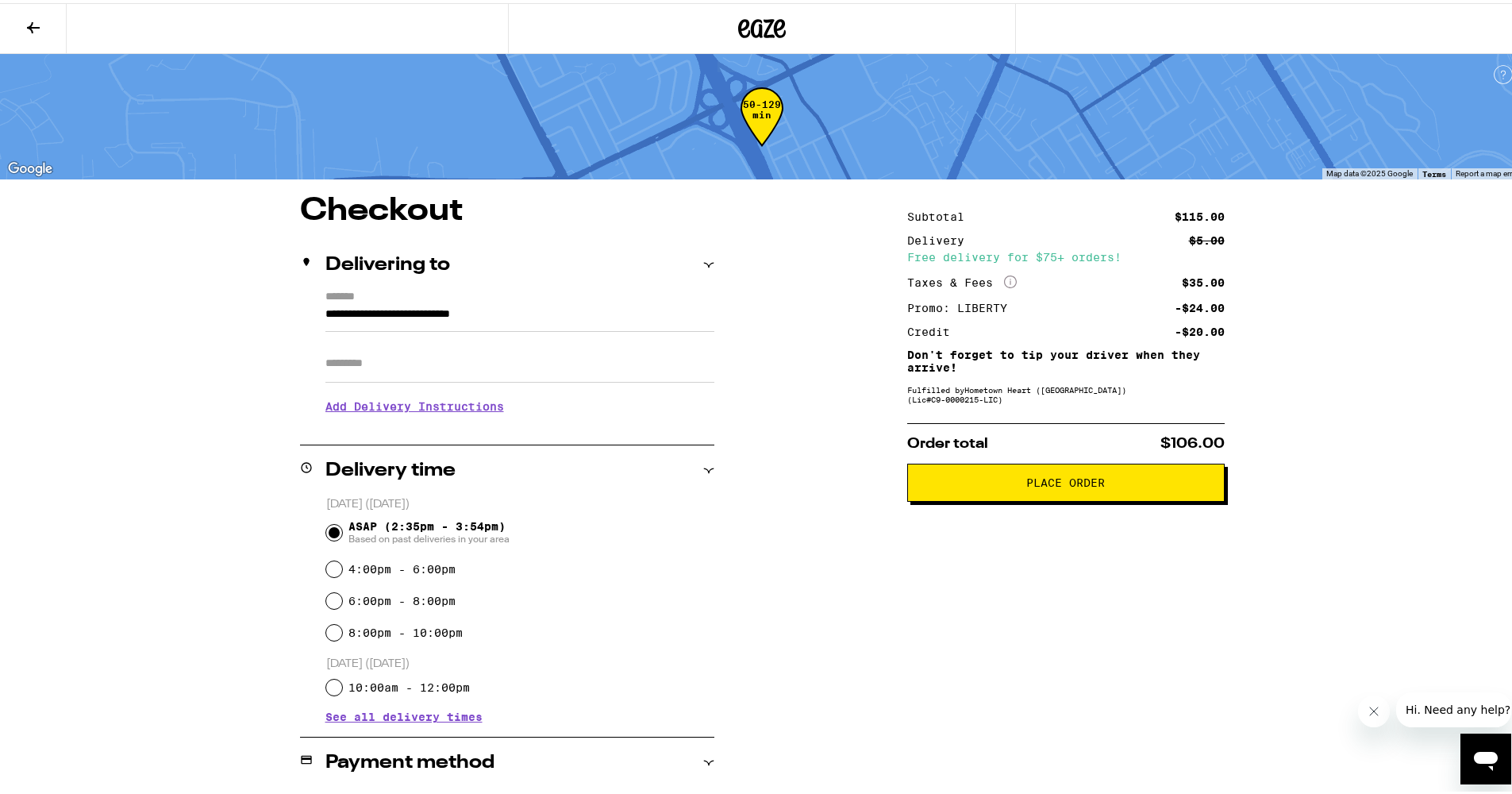
click at [1017, 485] on span "Place Order" at bounding box center [1066, 479] width 291 height 11
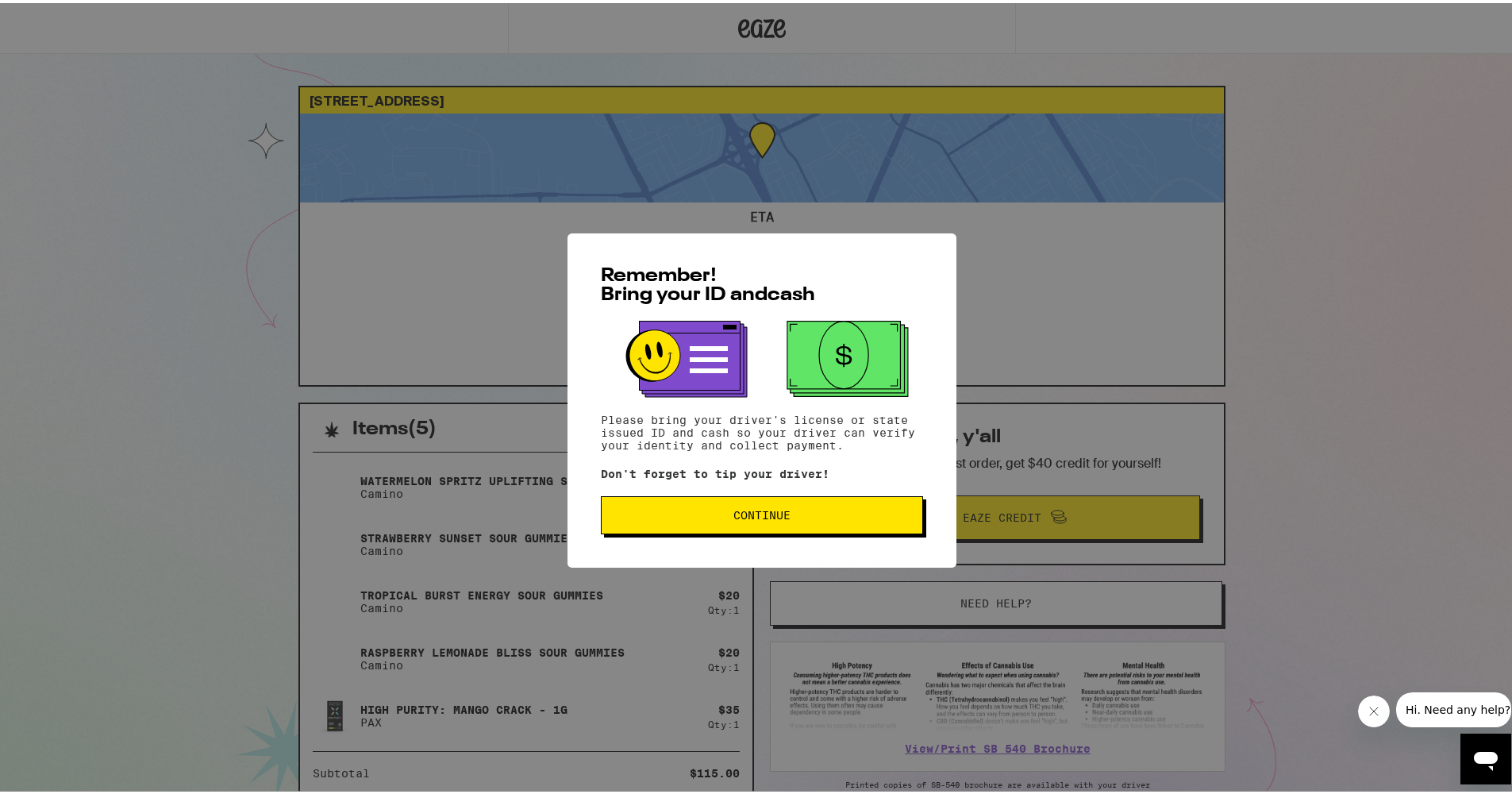
click at [769, 518] on span "Continue" at bounding box center [762, 512] width 57 height 11
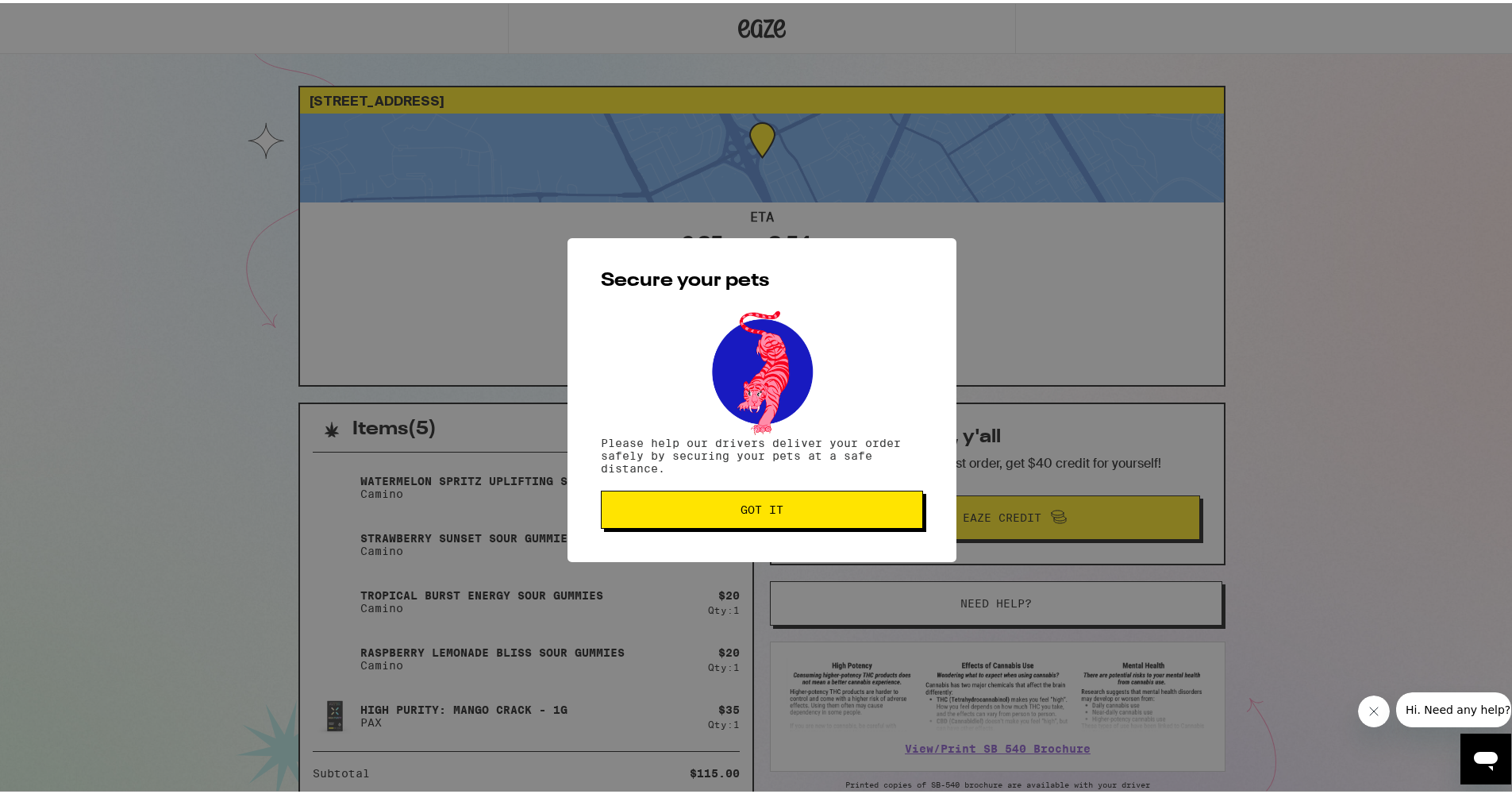
click at [749, 500] on button "Got it" at bounding box center [762, 507] width 323 height 38
